Goal: Information Seeking & Learning: Learn about a topic

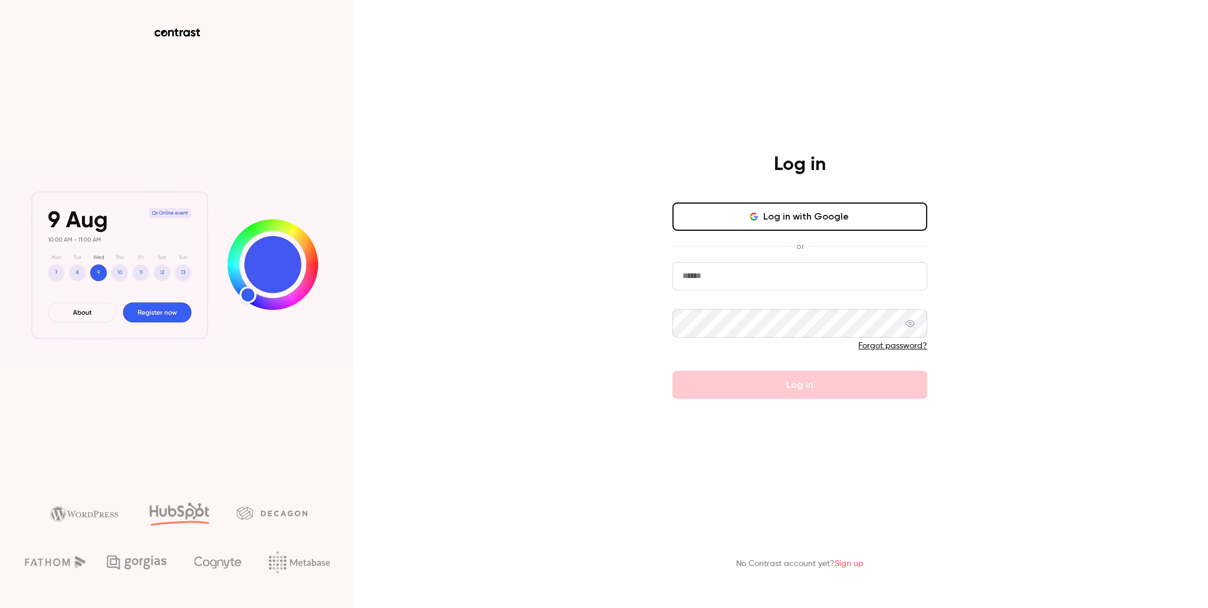
click at [804, 217] on button "Log in with Google" at bounding box center [799, 216] width 255 height 28
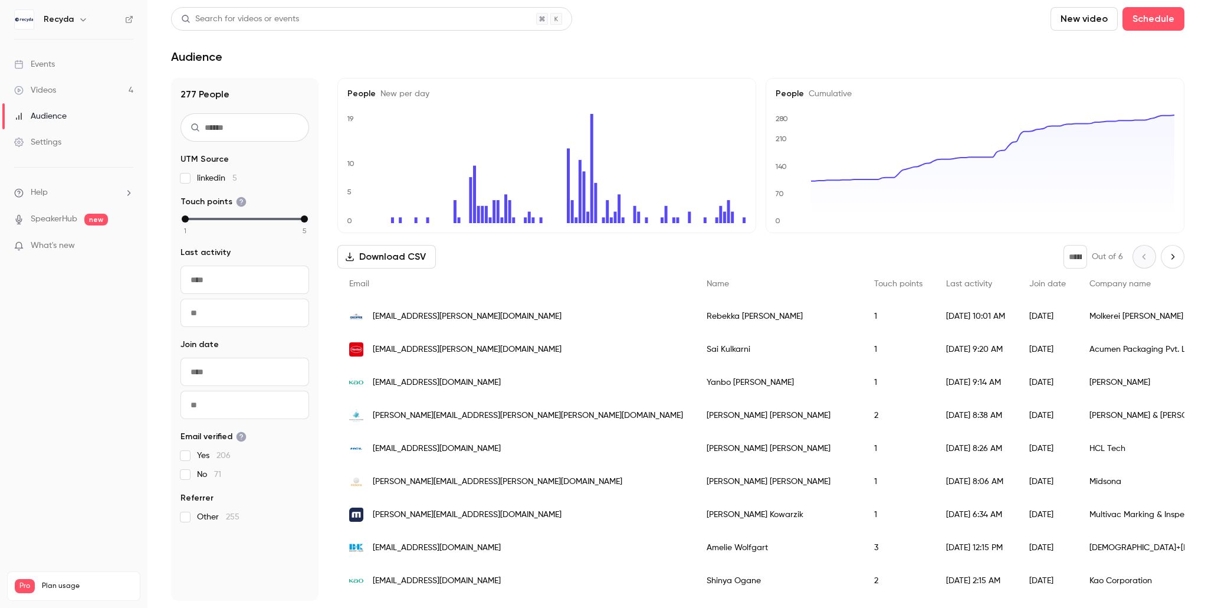
click at [52, 68] on div "Events" at bounding box center [34, 64] width 41 height 12
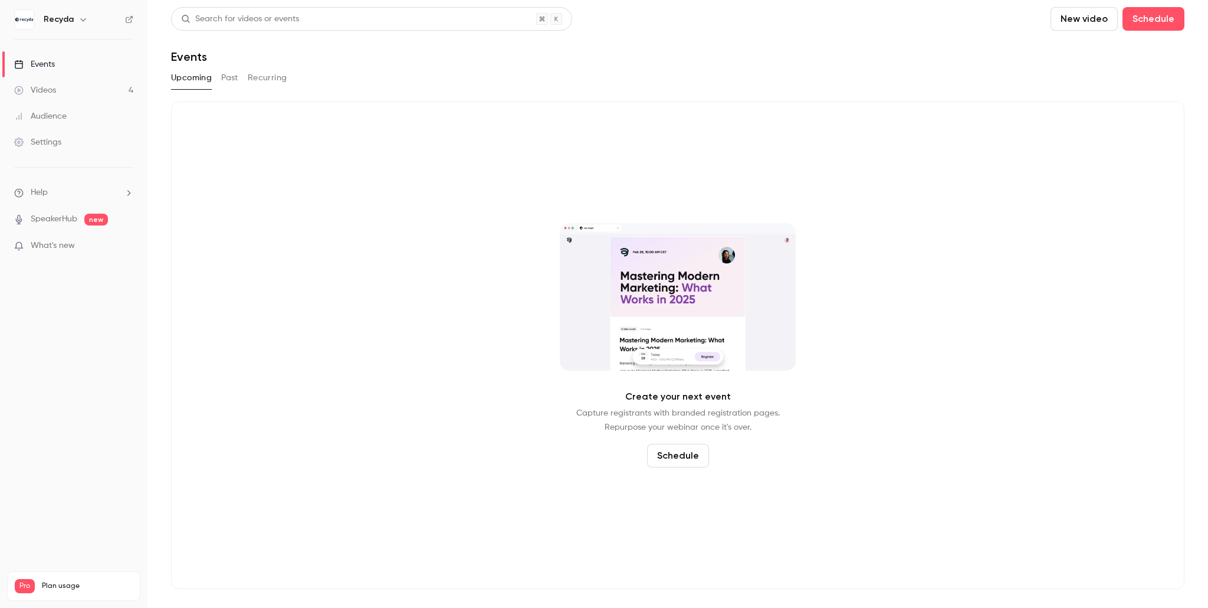
click at [233, 80] on button "Past" at bounding box center [229, 77] width 17 height 19
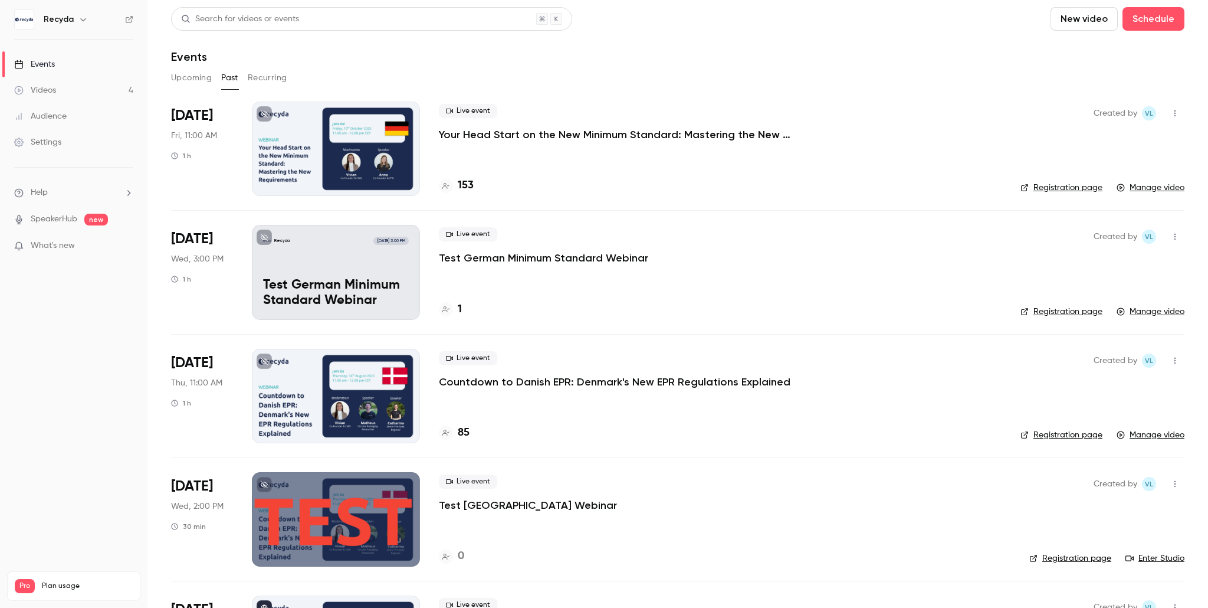
click at [557, 133] on p "Your Head Start on the New Minimum Standard: Mastering the New Requirements" at bounding box center [616, 134] width 354 height 14
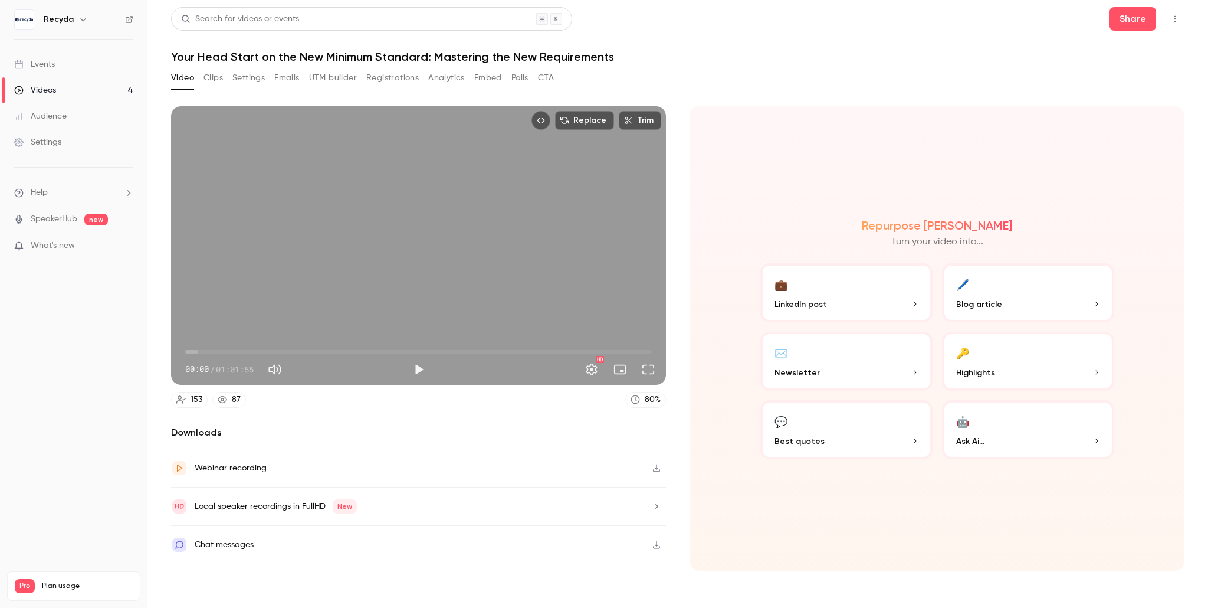
click at [444, 74] on button "Analytics" at bounding box center [446, 77] width 37 height 19
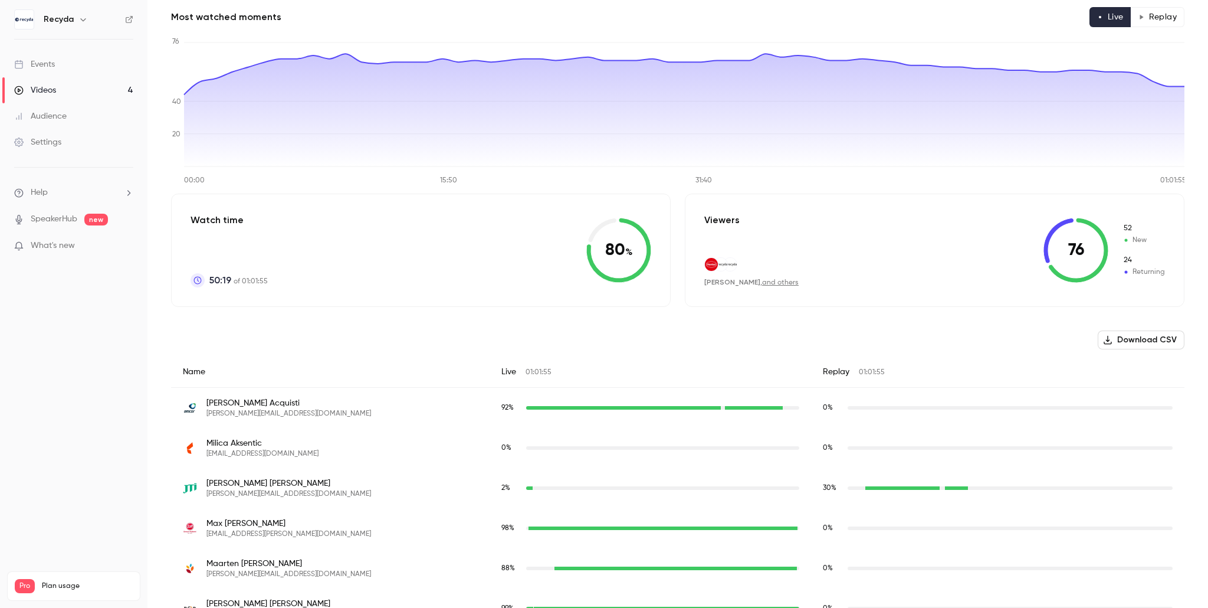
scroll to position [98, 0]
click at [47, 61] on div "Events" at bounding box center [34, 64] width 41 height 12
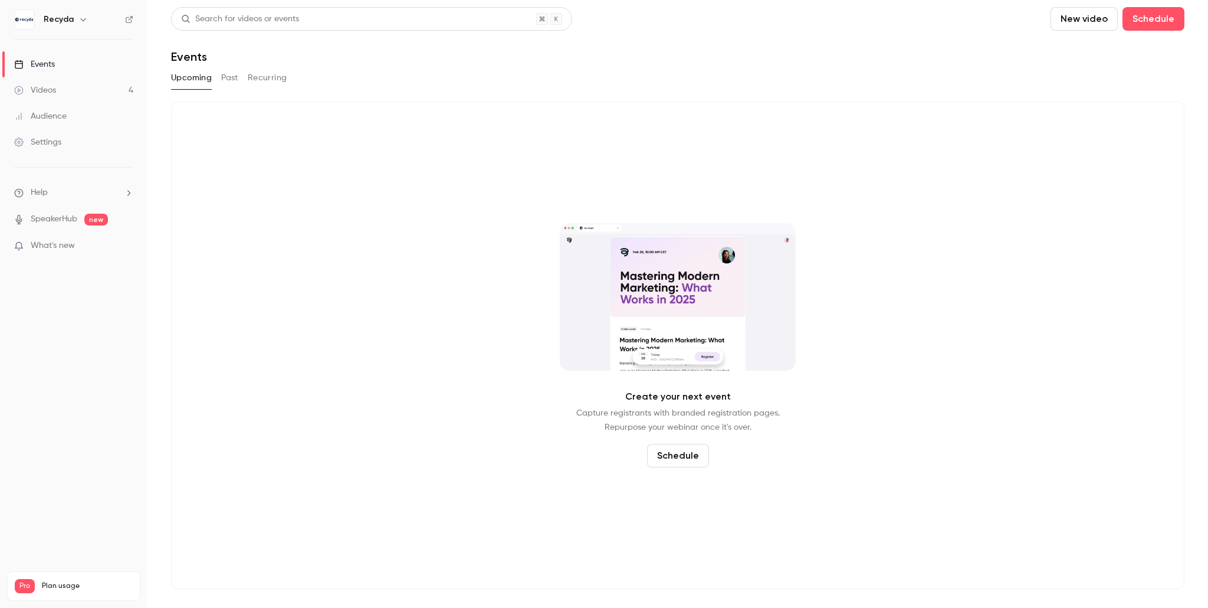
click at [229, 77] on button "Past" at bounding box center [229, 77] width 17 height 19
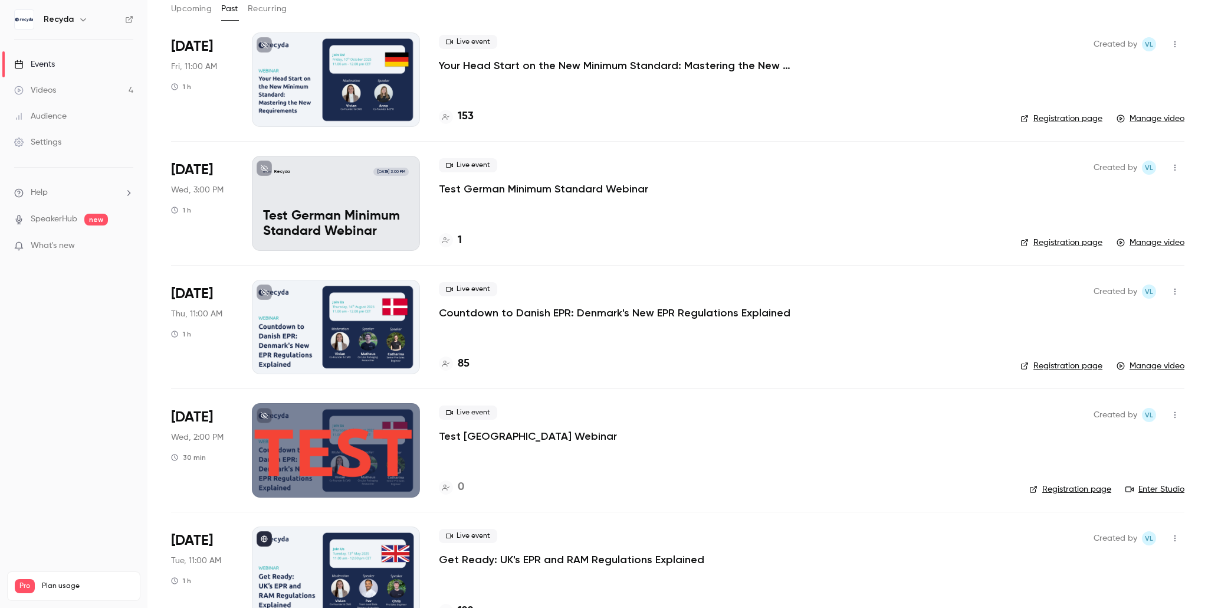
scroll to position [104, 0]
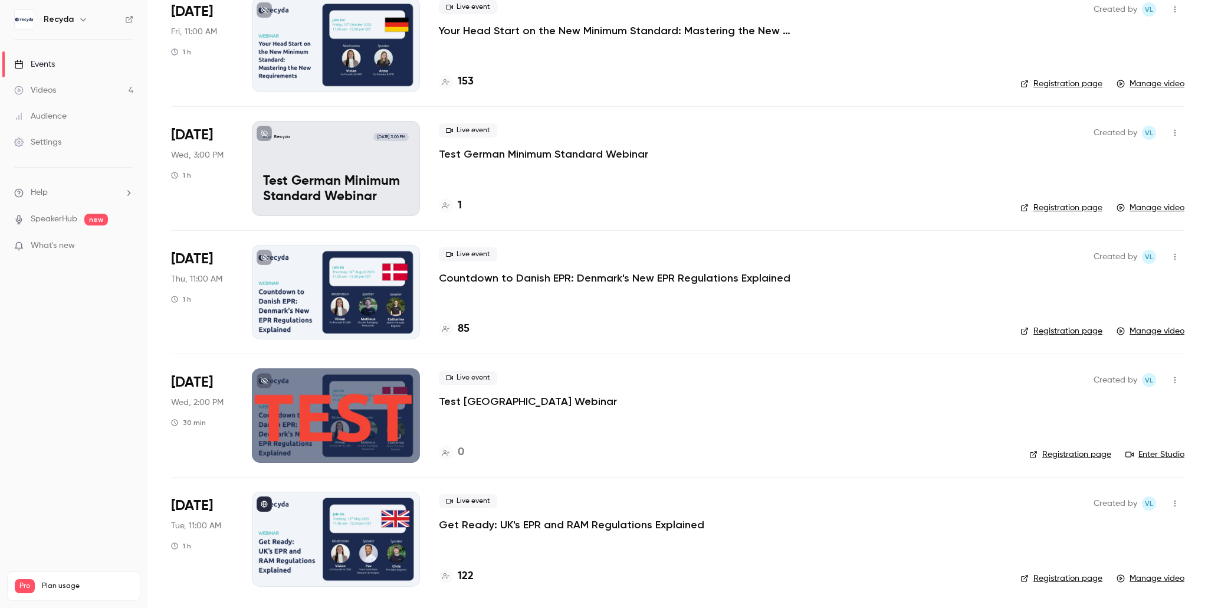
click at [603, 530] on p "Get Ready: UK's EPR and RAM Regulations Explained" at bounding box center [571, 524] width 265 height 14
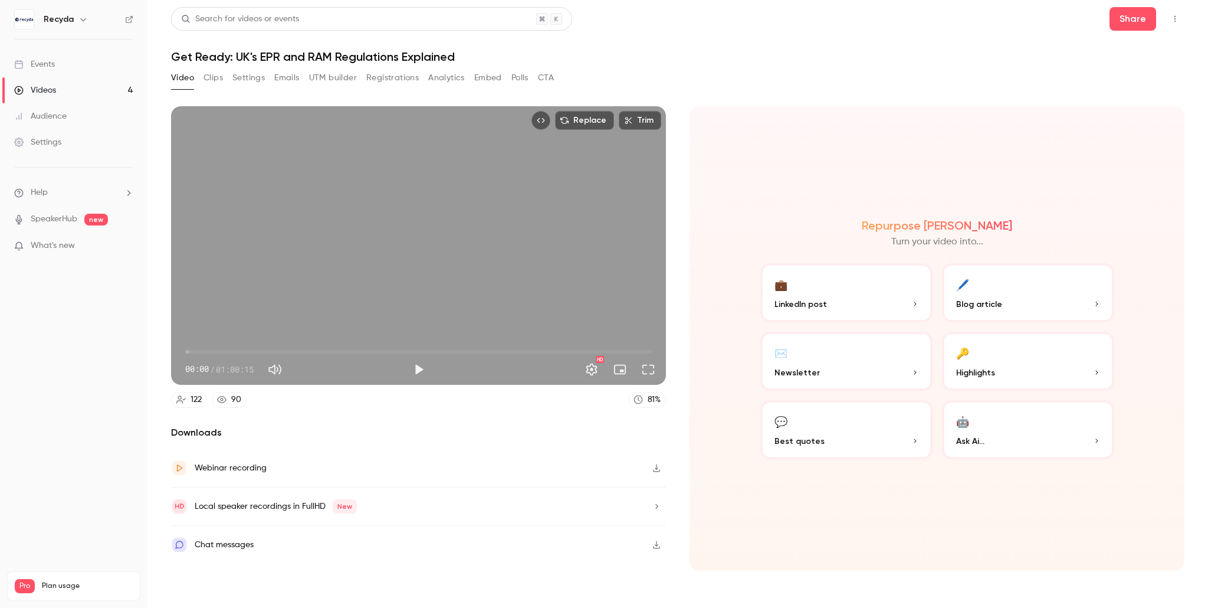
click at [439, 80] on button "Analytics" at bounding box center [446, 77] width 37 height 19
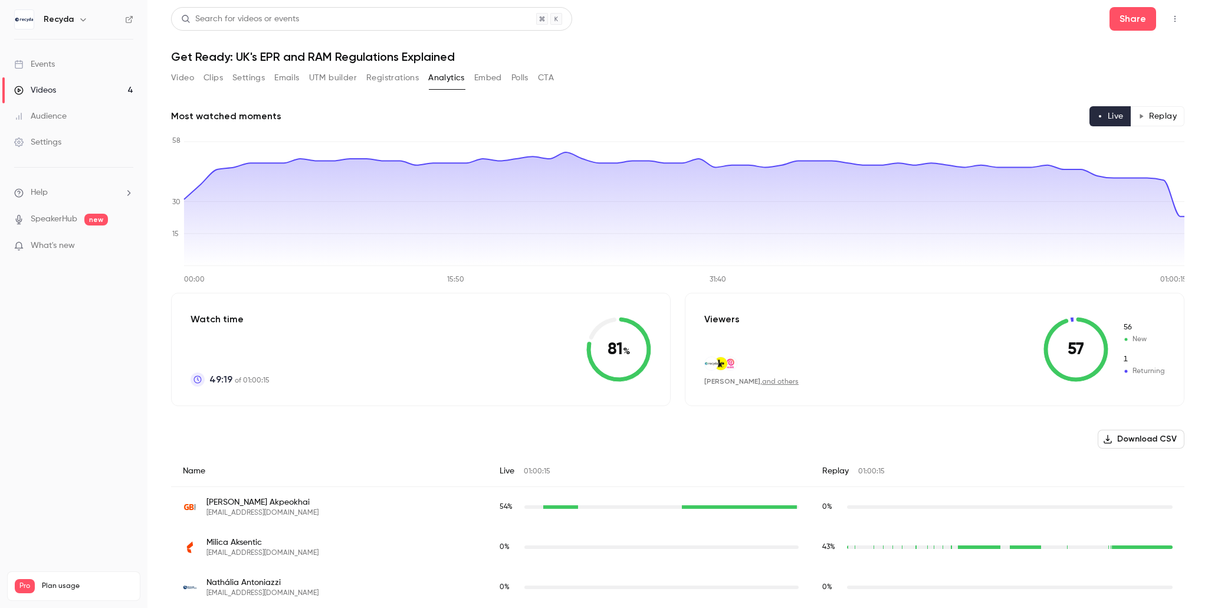
click at [57, 64] on link "Events" at bounding box center [73, 64] width 147 height 26
